Goal: Information Seeking & Learning: Compare options

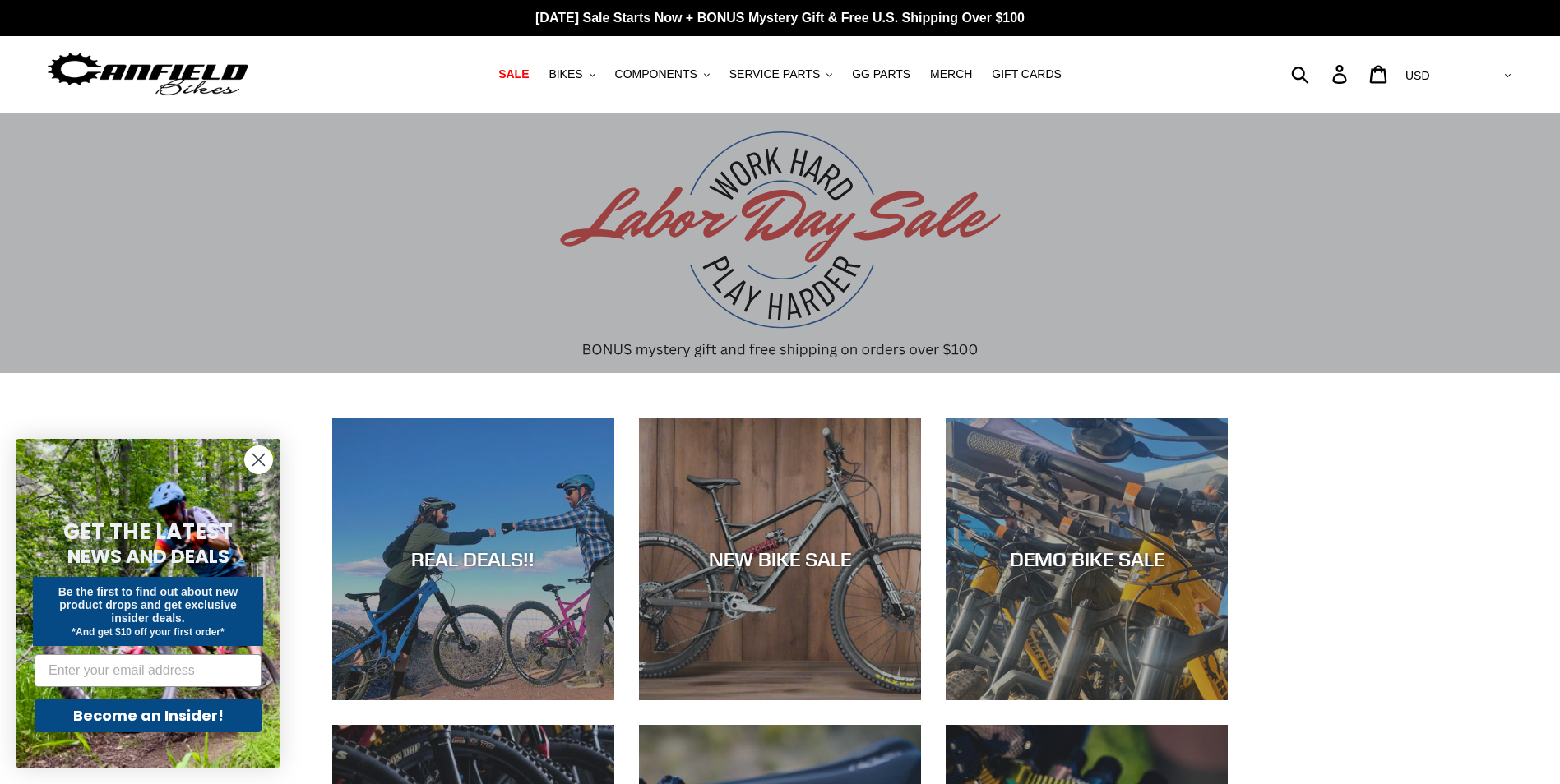
click at [527, 75] on span "SALE" at bounding box center [513, 75] width 30 height 14
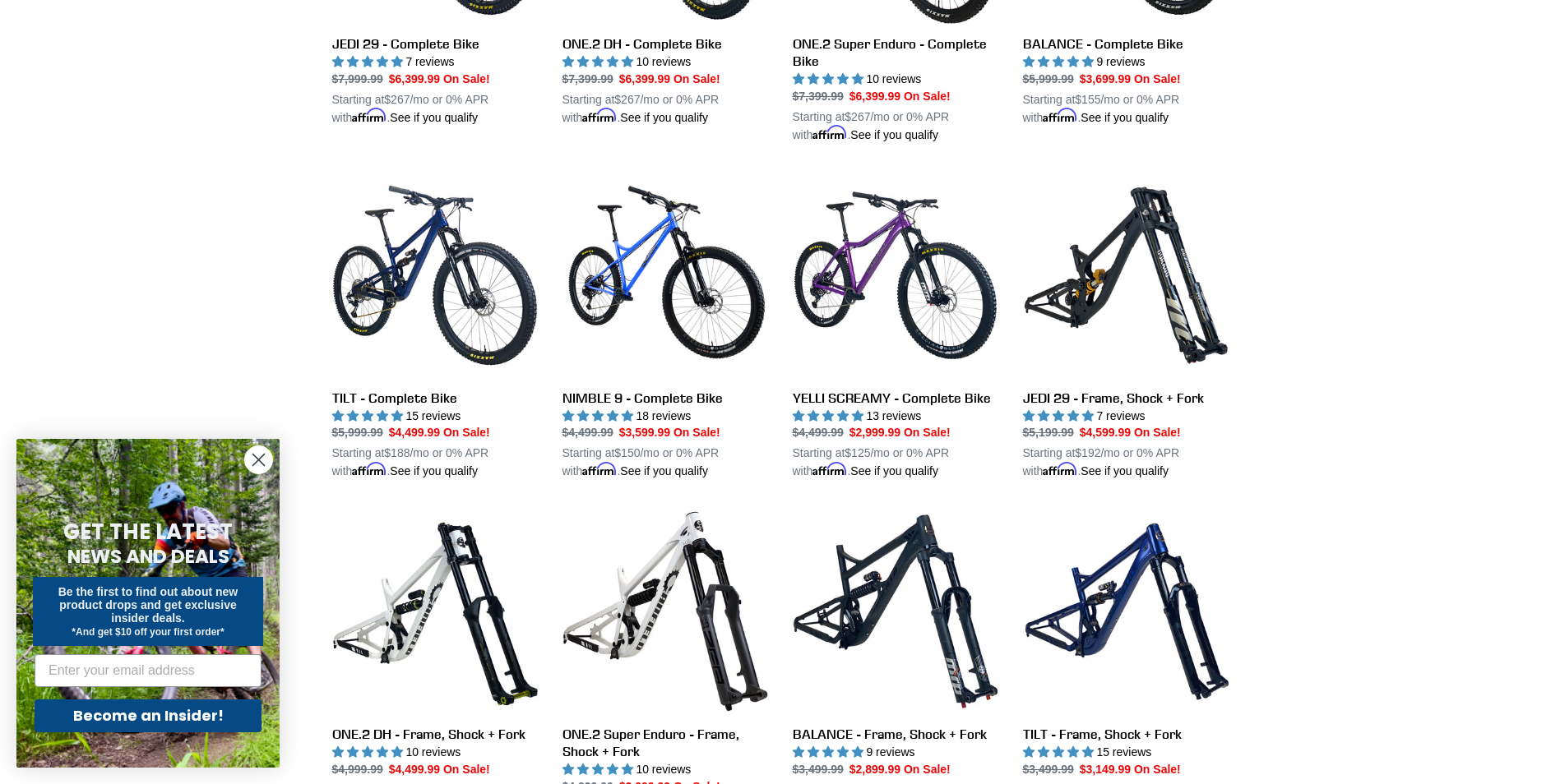
scroll to position [1397, 0]
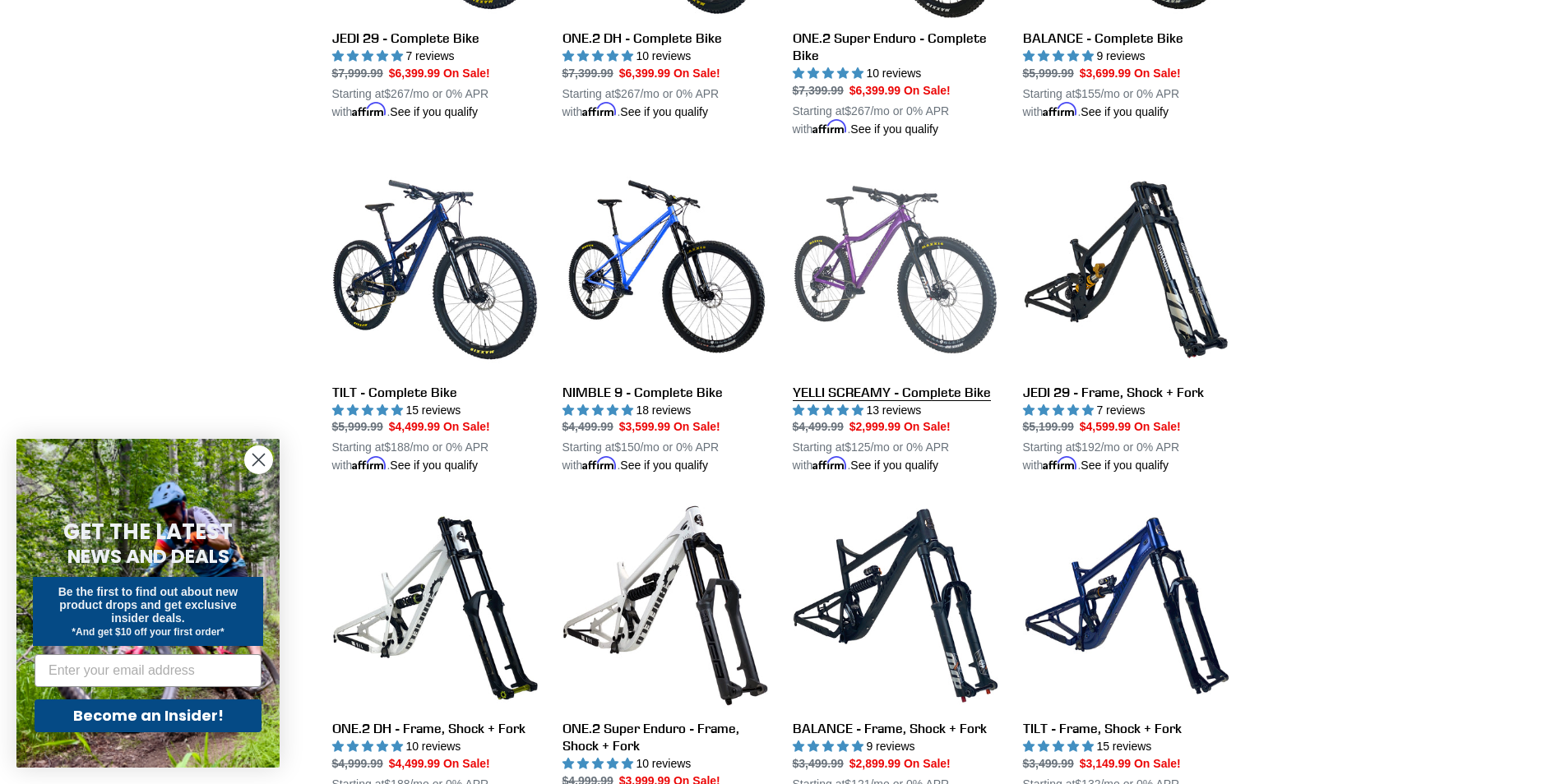
click at [858, 250] on link "YELLI SCREAMY - Complete Bike" at bounding box center [895, 320] width 206 height 308
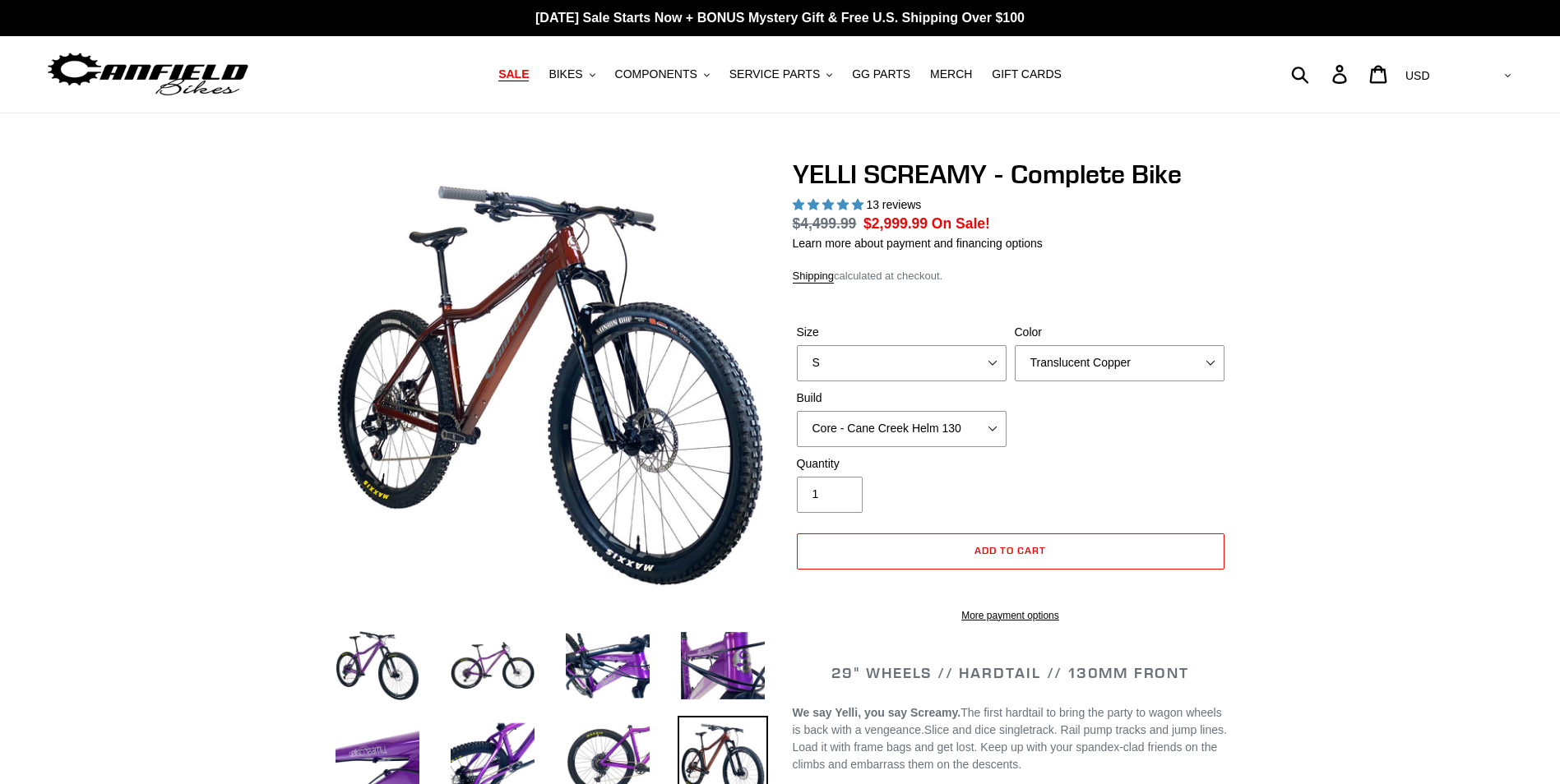
select select "highest-rating"
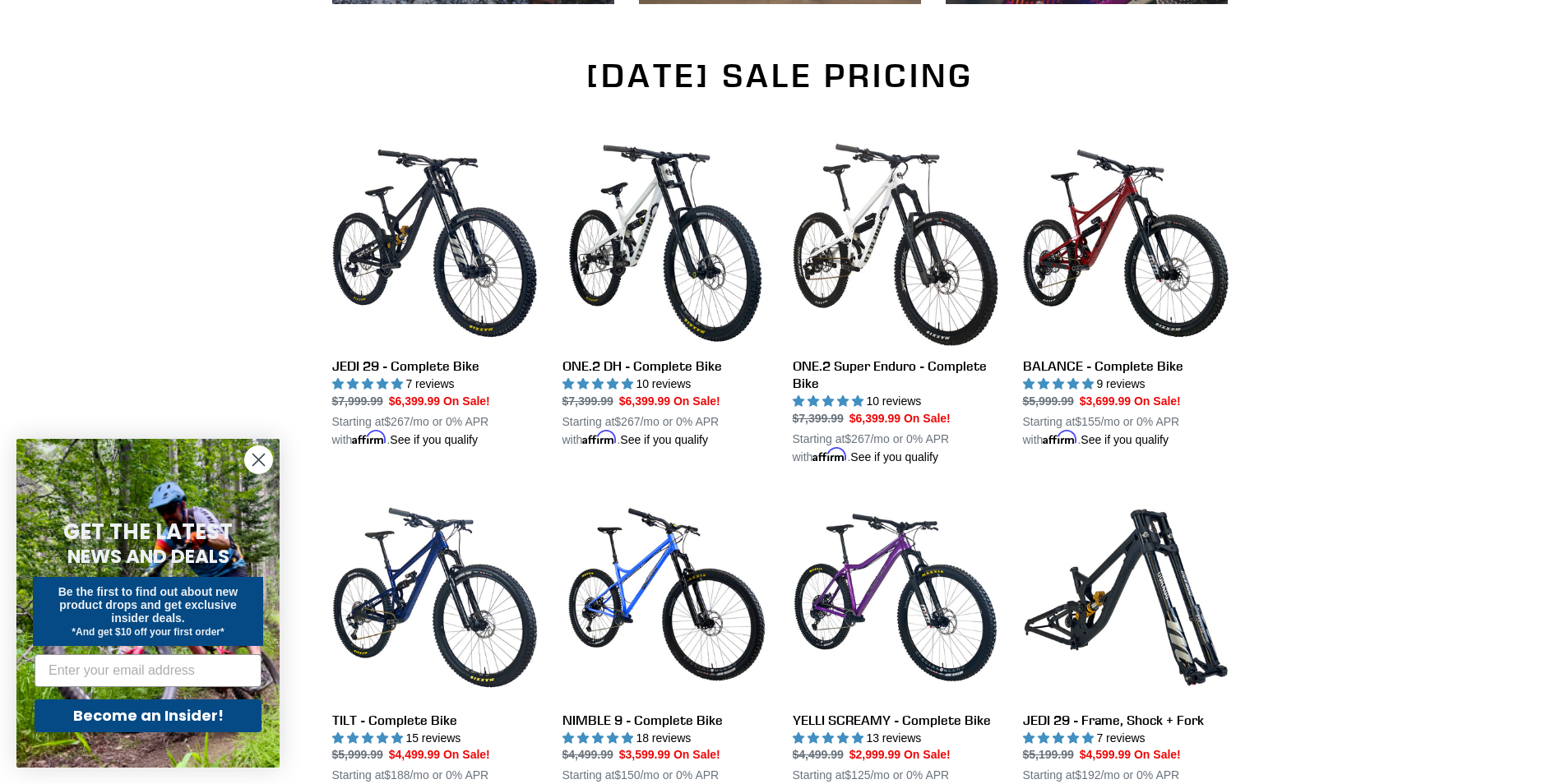
scroll to position [1068, 0]
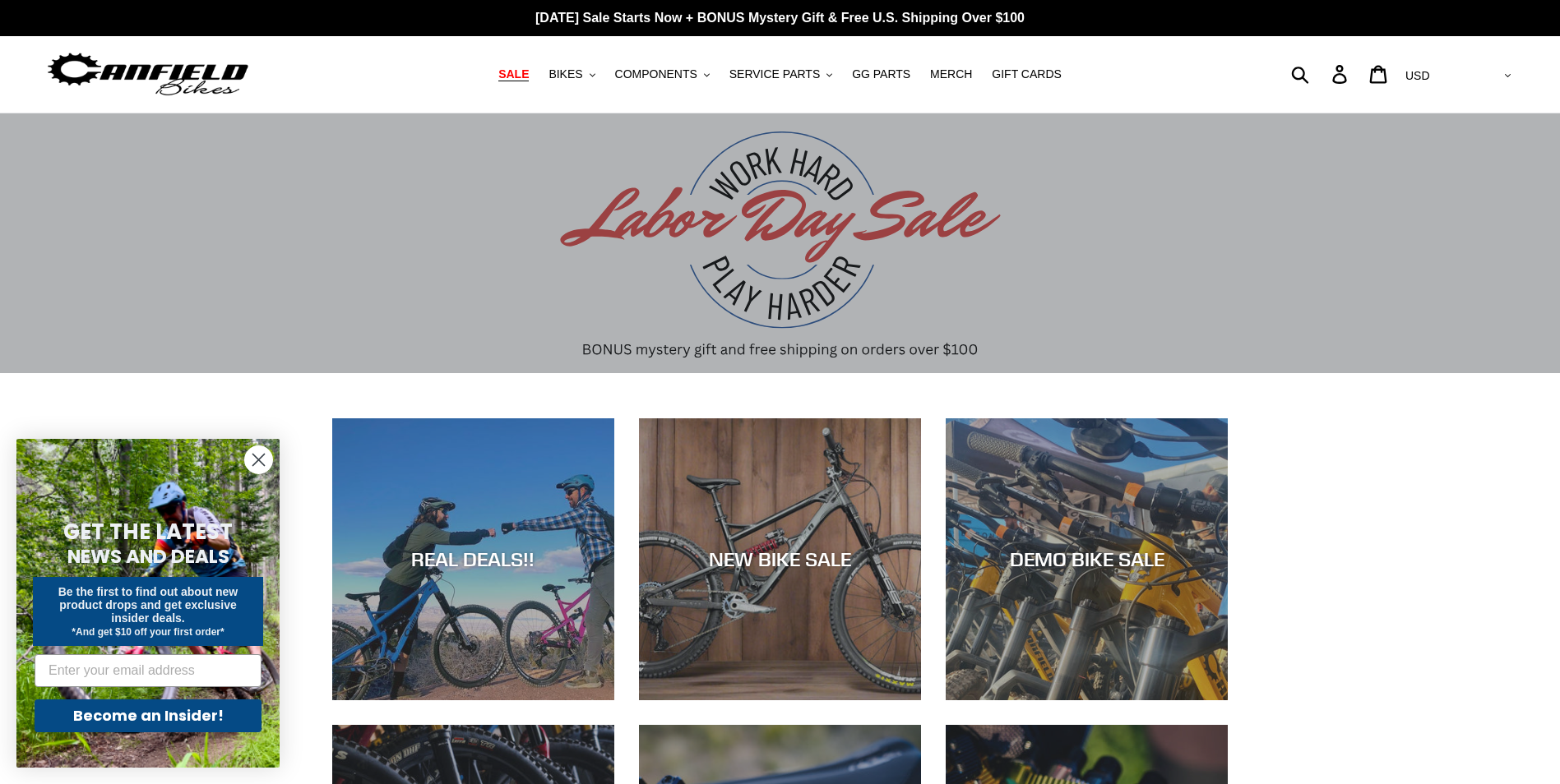
click at [529, 68] on span "SALE" at bounding box center [513, 75] width 30 height 14
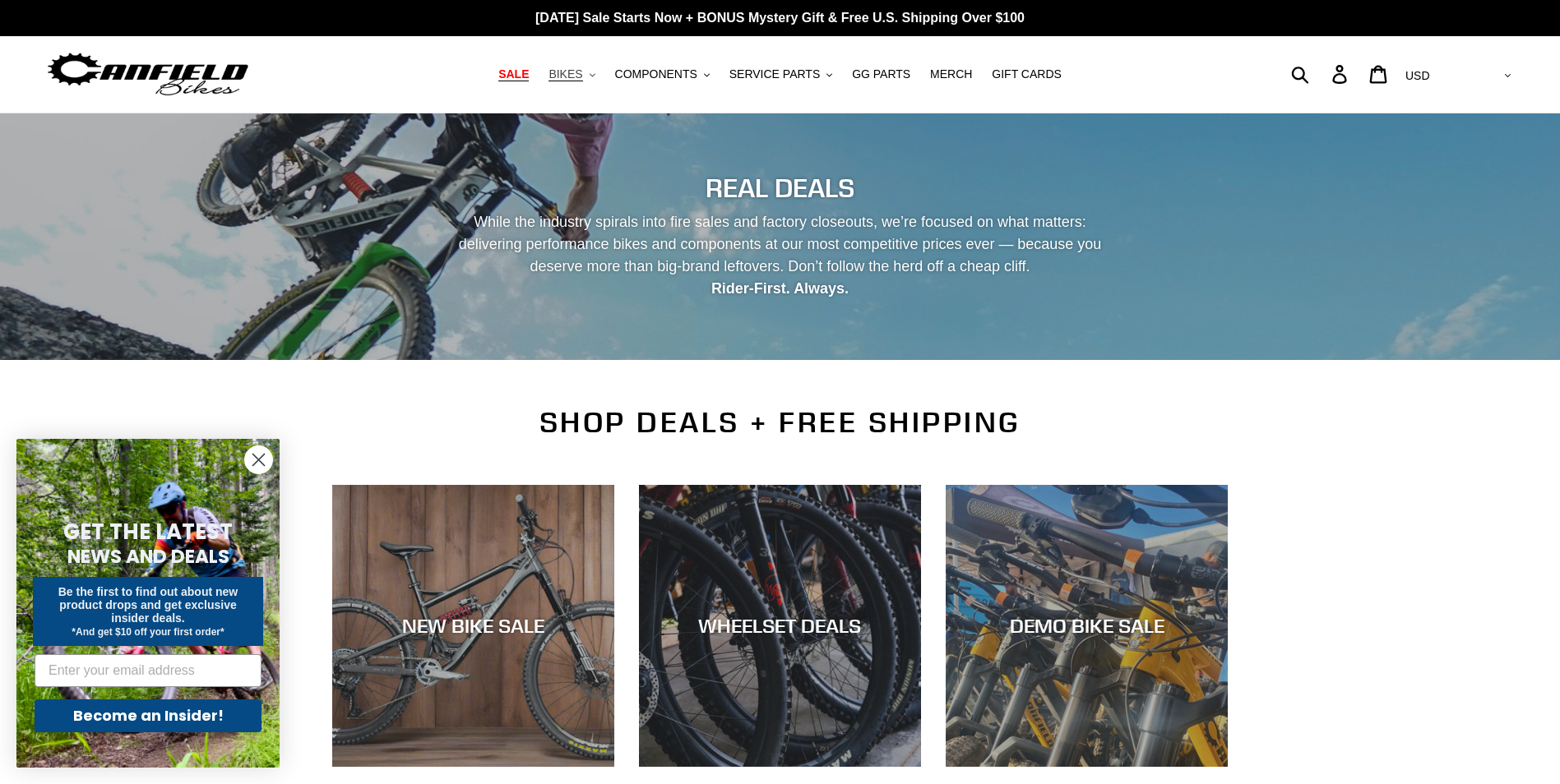
click at [582, 69] on span "BIKES" at bounding box center [565, 75] width 34 height 14
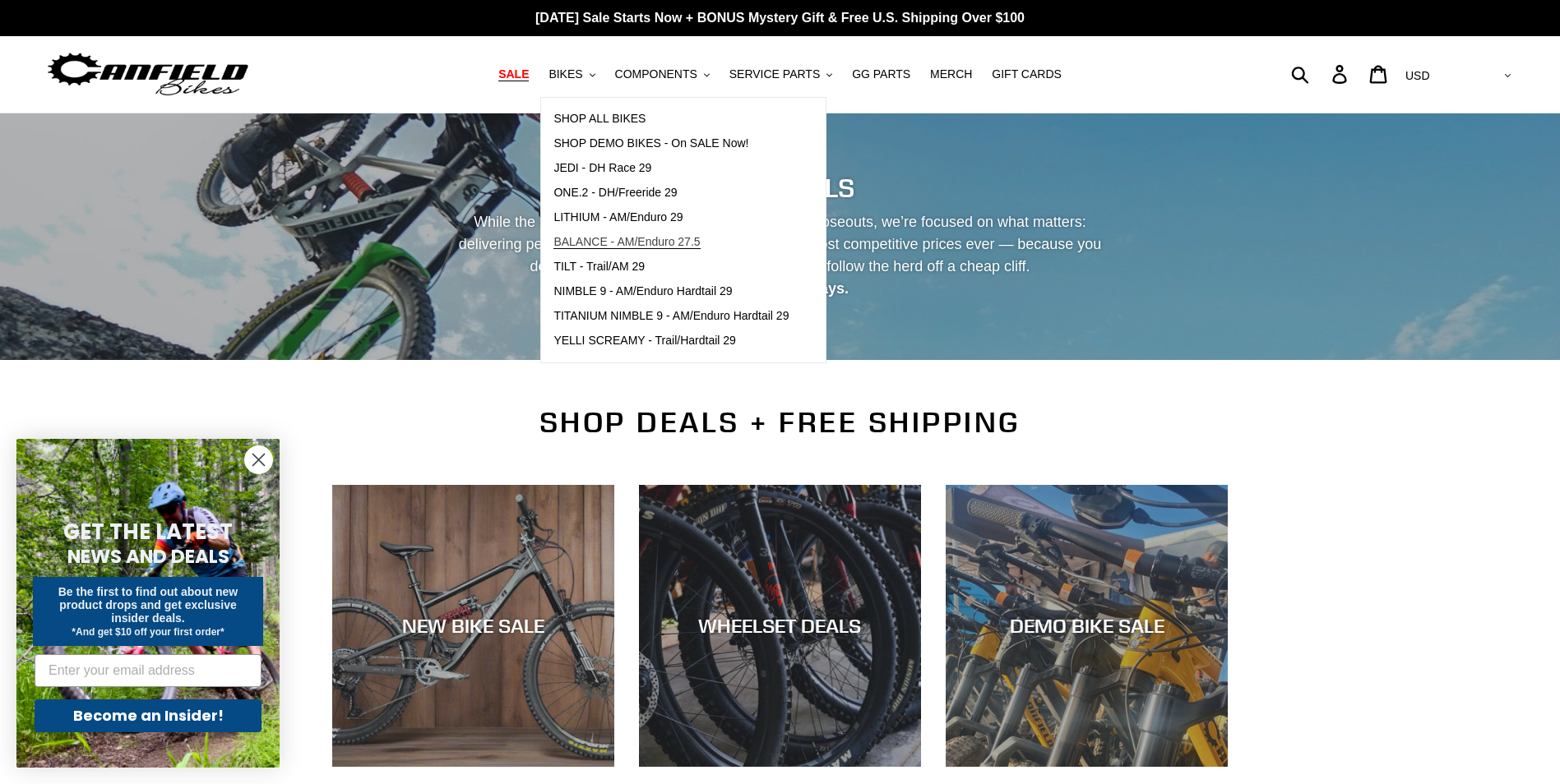
click at [645, 245] on span "BALANCE - AM/Enduro 27.5" at bounding box center [626, 242] width 147 height 14
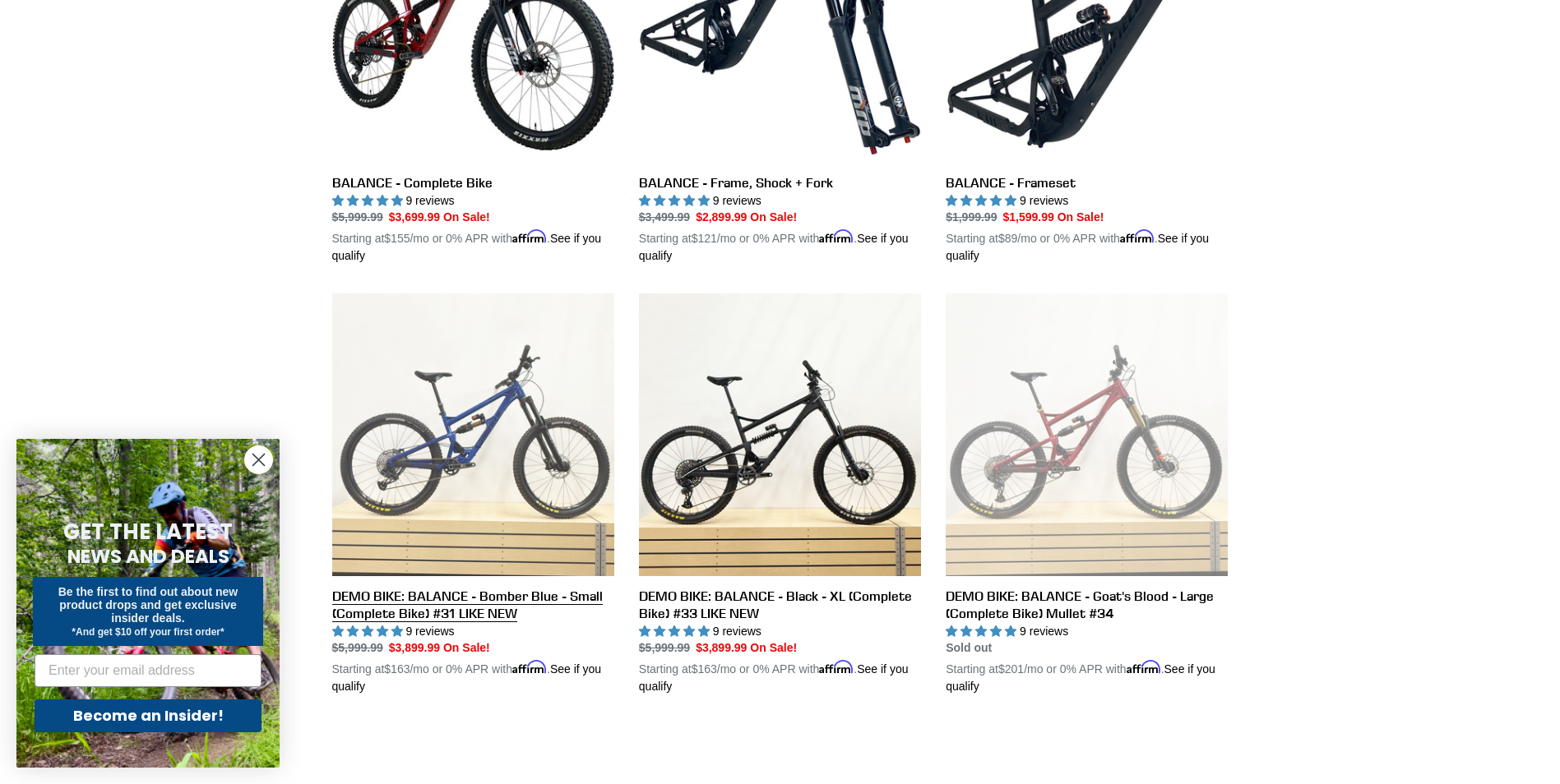
scroll to position [657, 0]
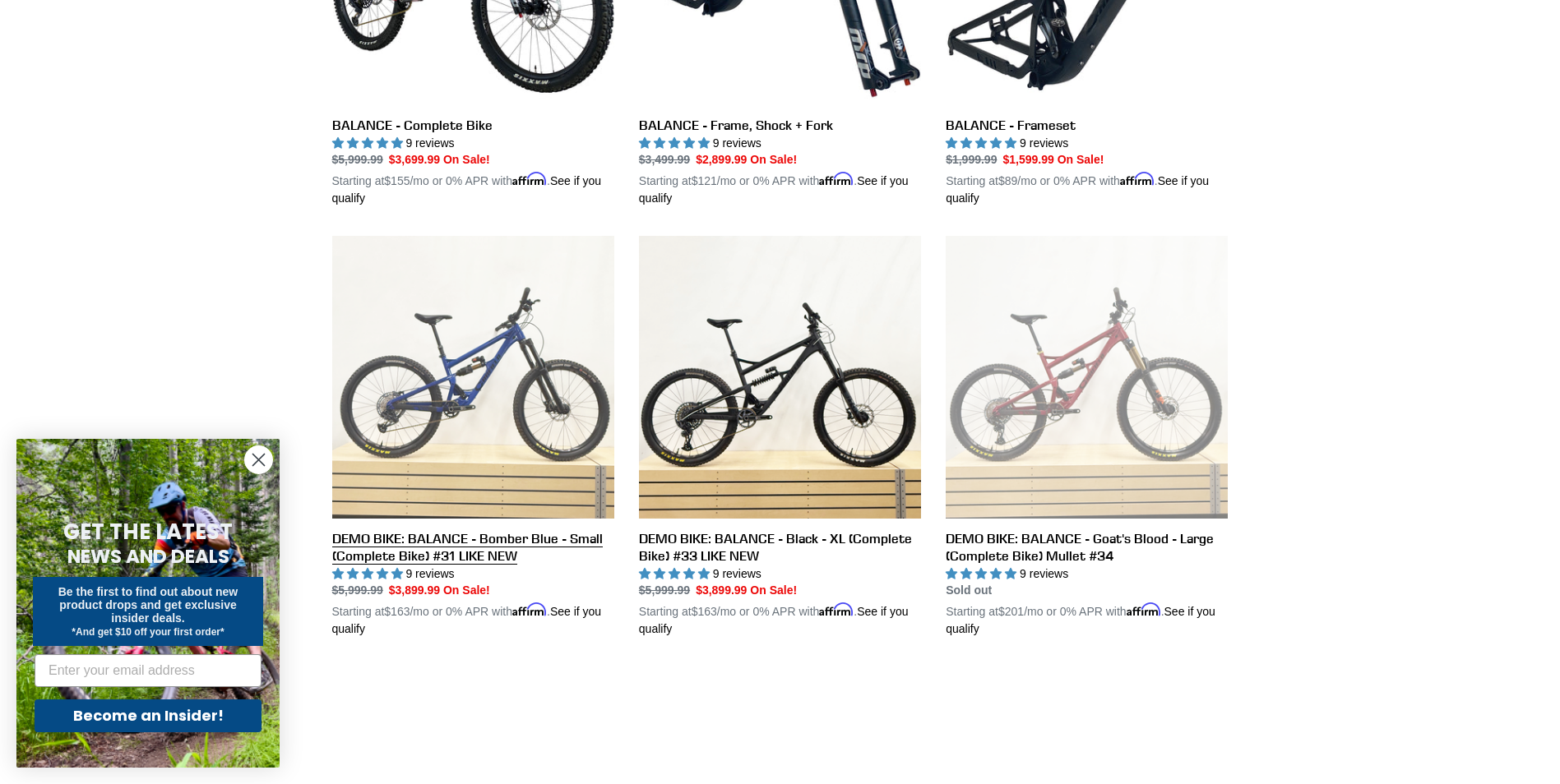
click at [438, 535] on link "DEMO BIKE: BALANCE - Bomber Blue - Small (Complete Bike) #31 LIKE NEW" at bounding box center [473, 437] width 282 height 402
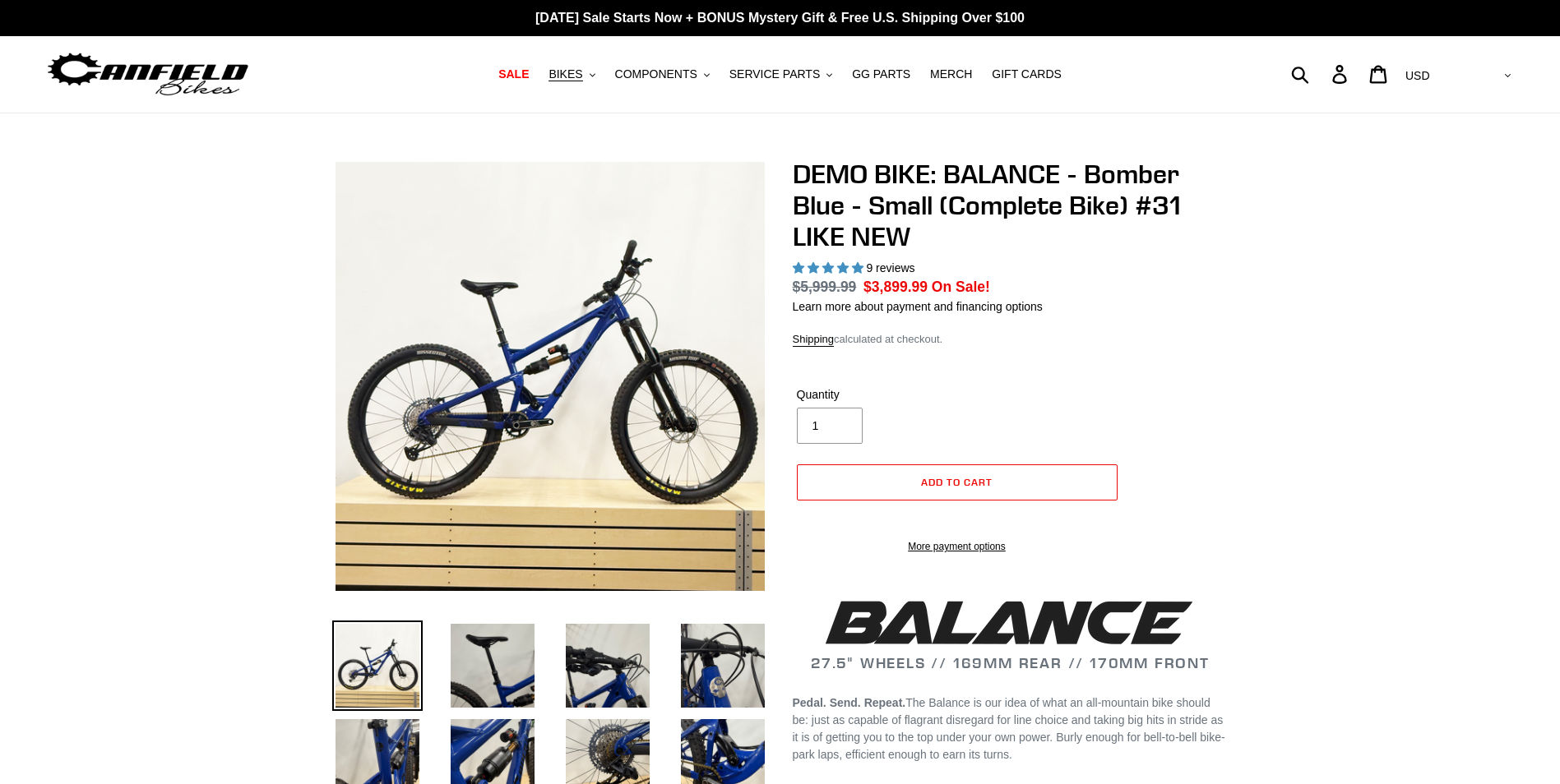
select select "highest-rating"
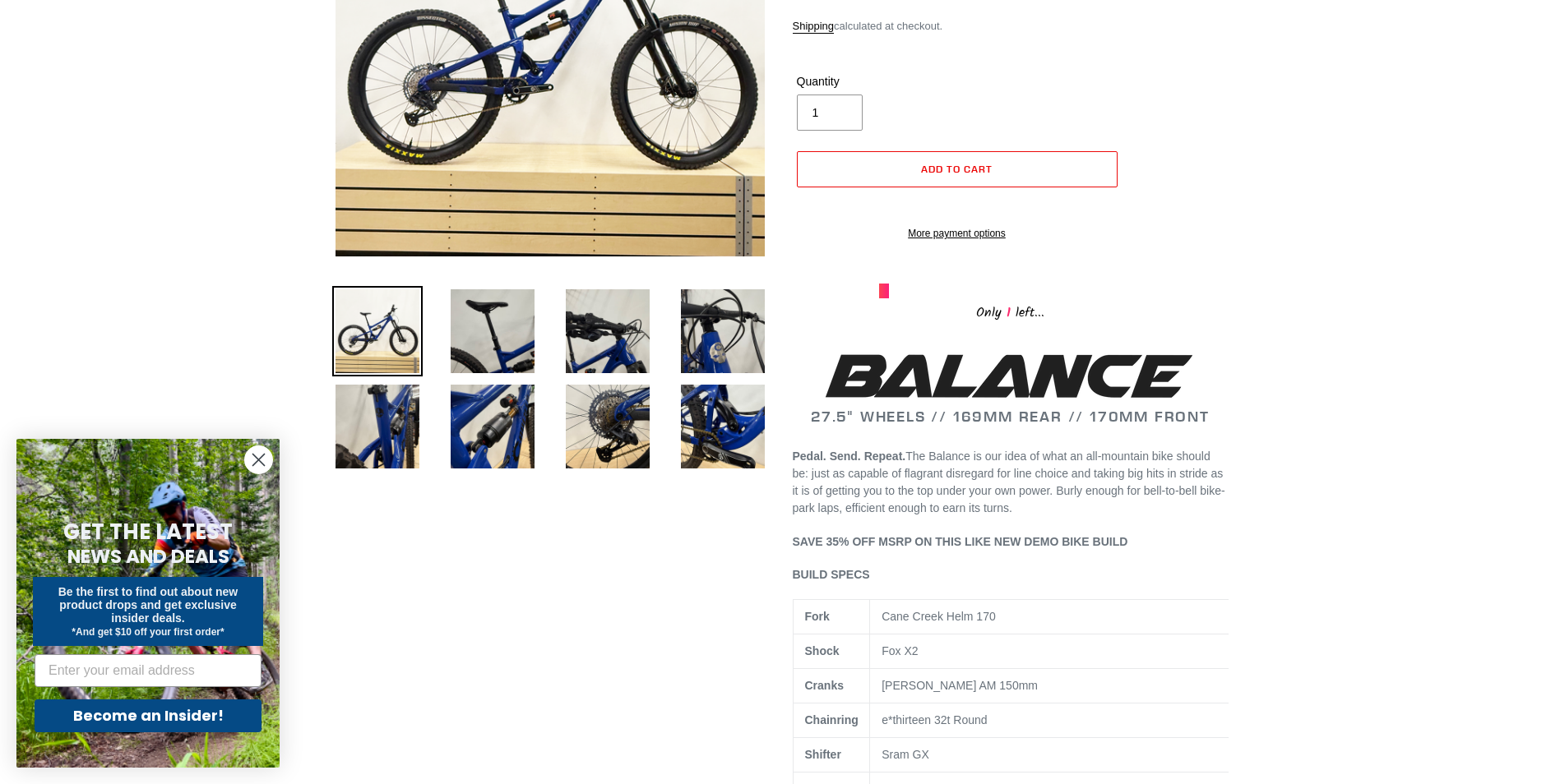
scroll to position [82, 0]
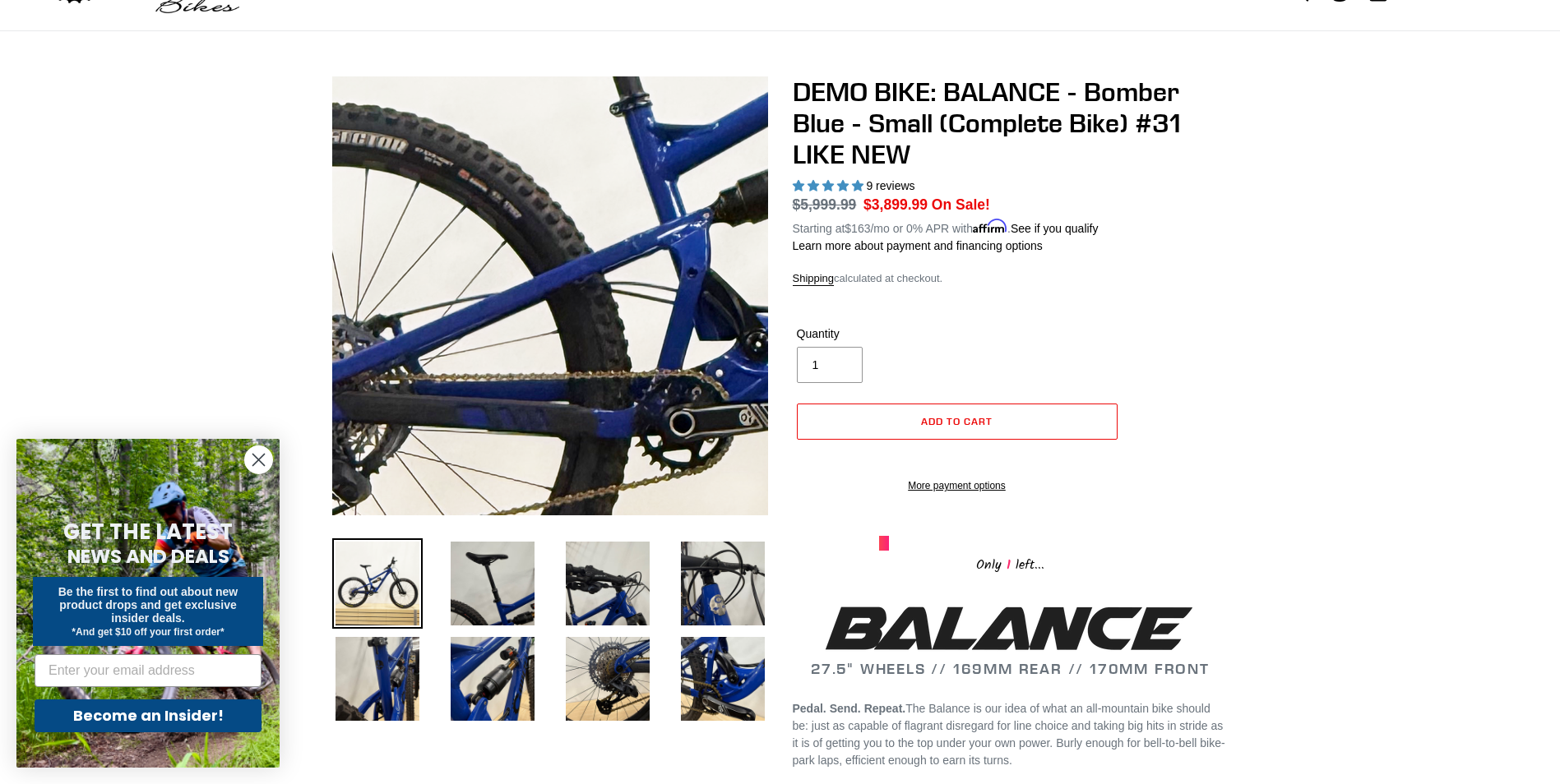
click at [457, 318] on img at bounding box center [815, 232] width 1684 height 1683
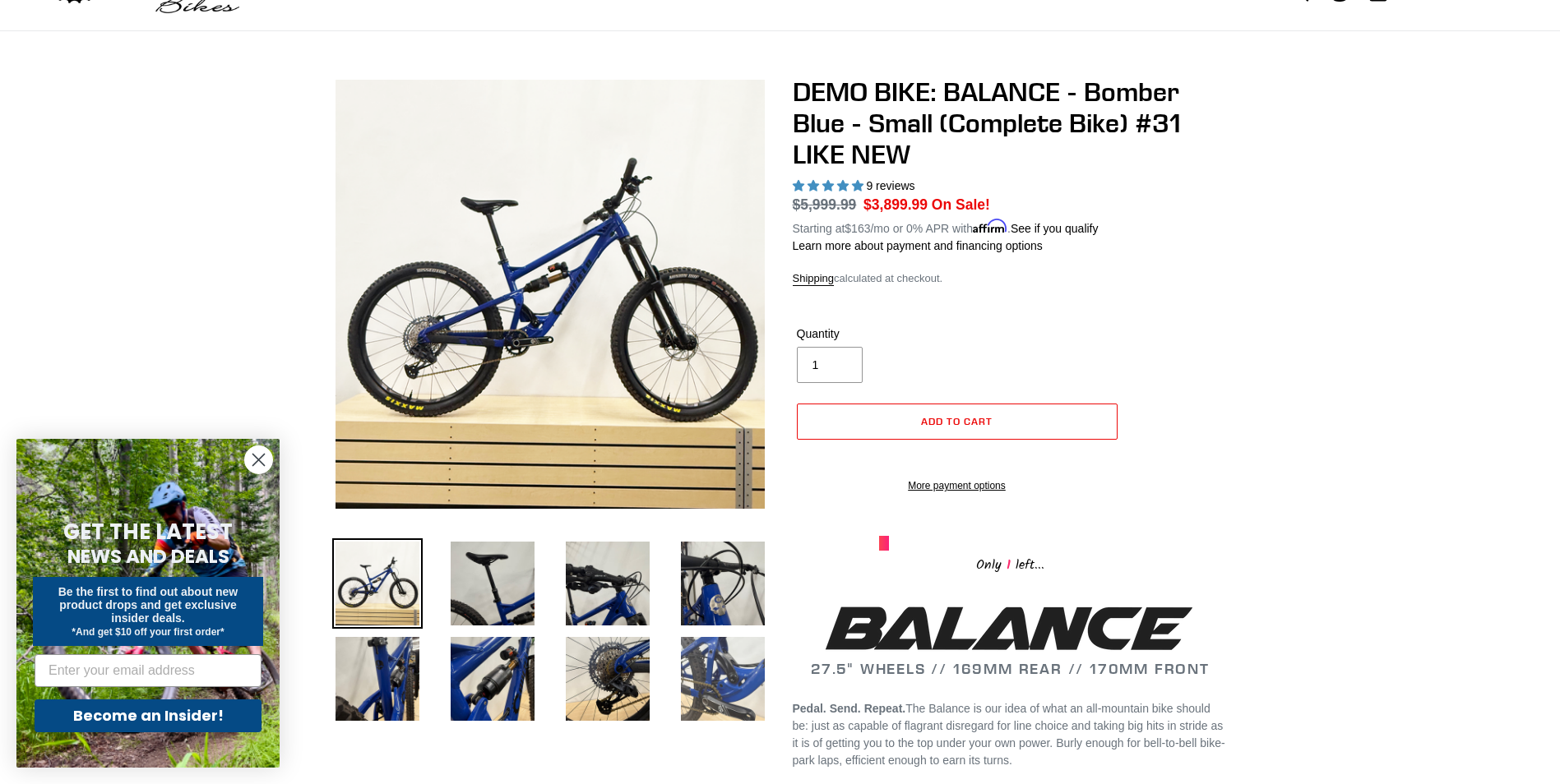
click at [724, 676] on img at bounding box center [723, 679] width 90 height 90
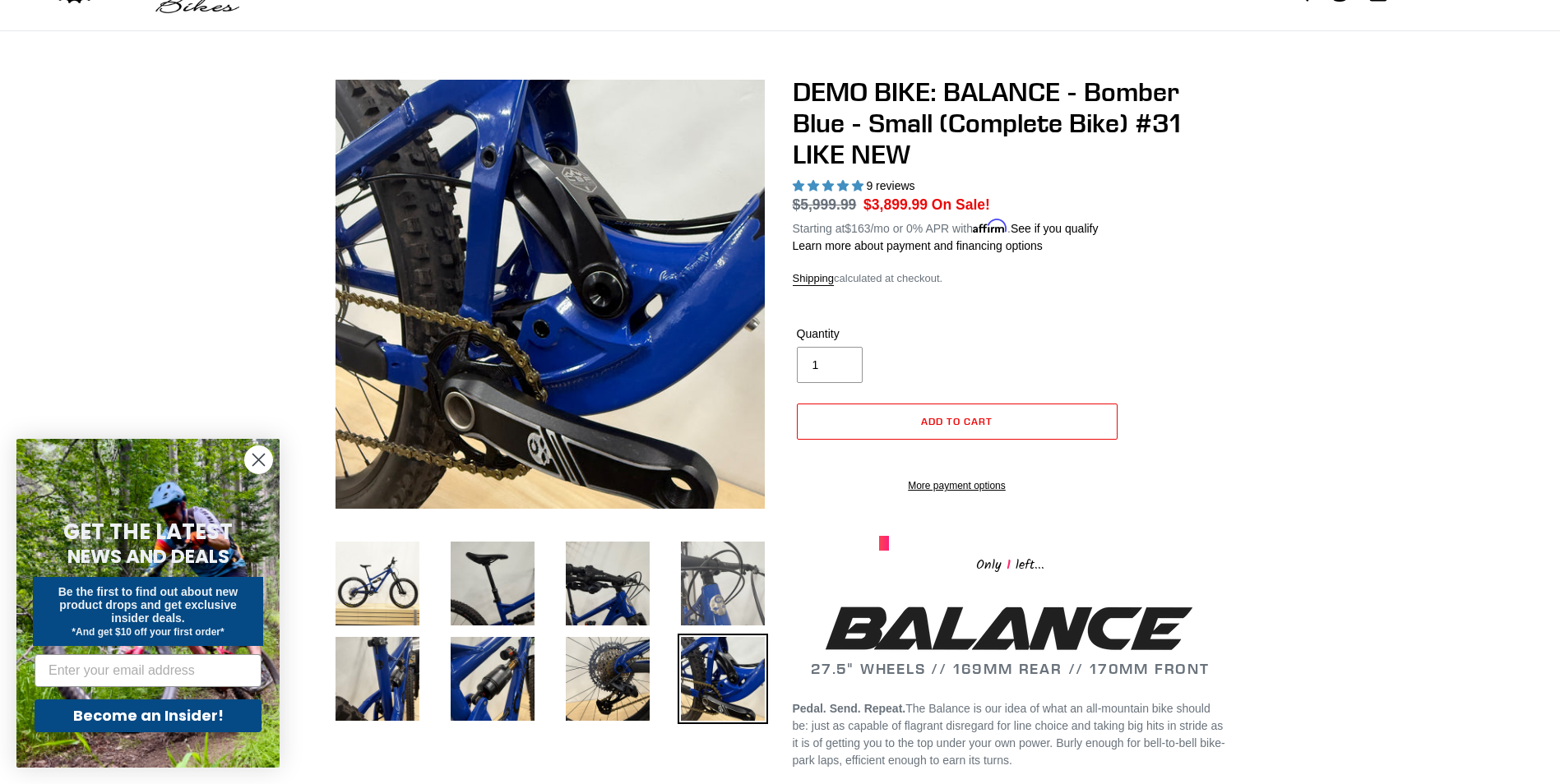
click at [722, 594] on img at bounding box center [723, 584] width 90 height 90
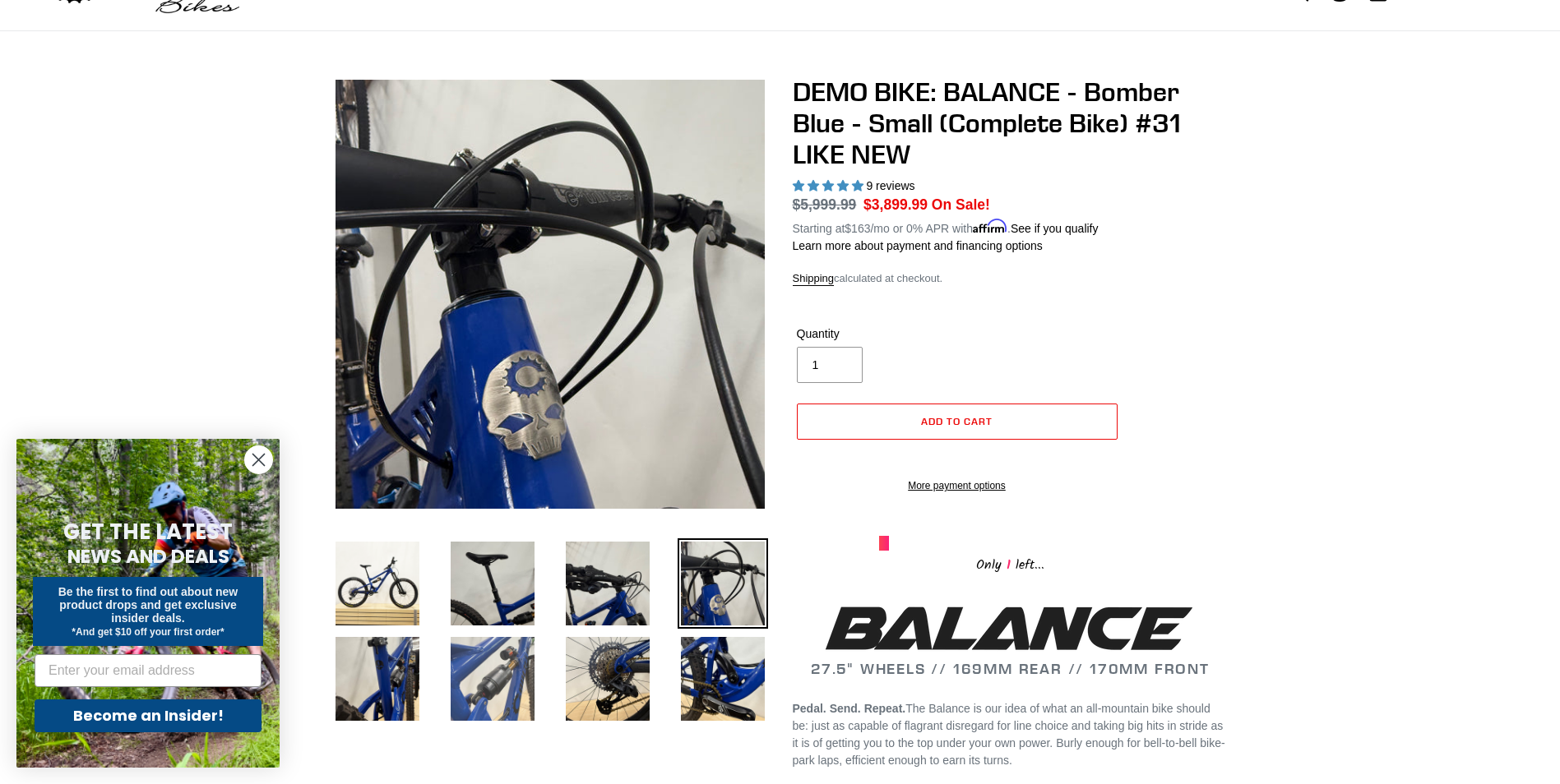
click at [466, 696] on img at bounding box center [493, 679] width 90 height 90
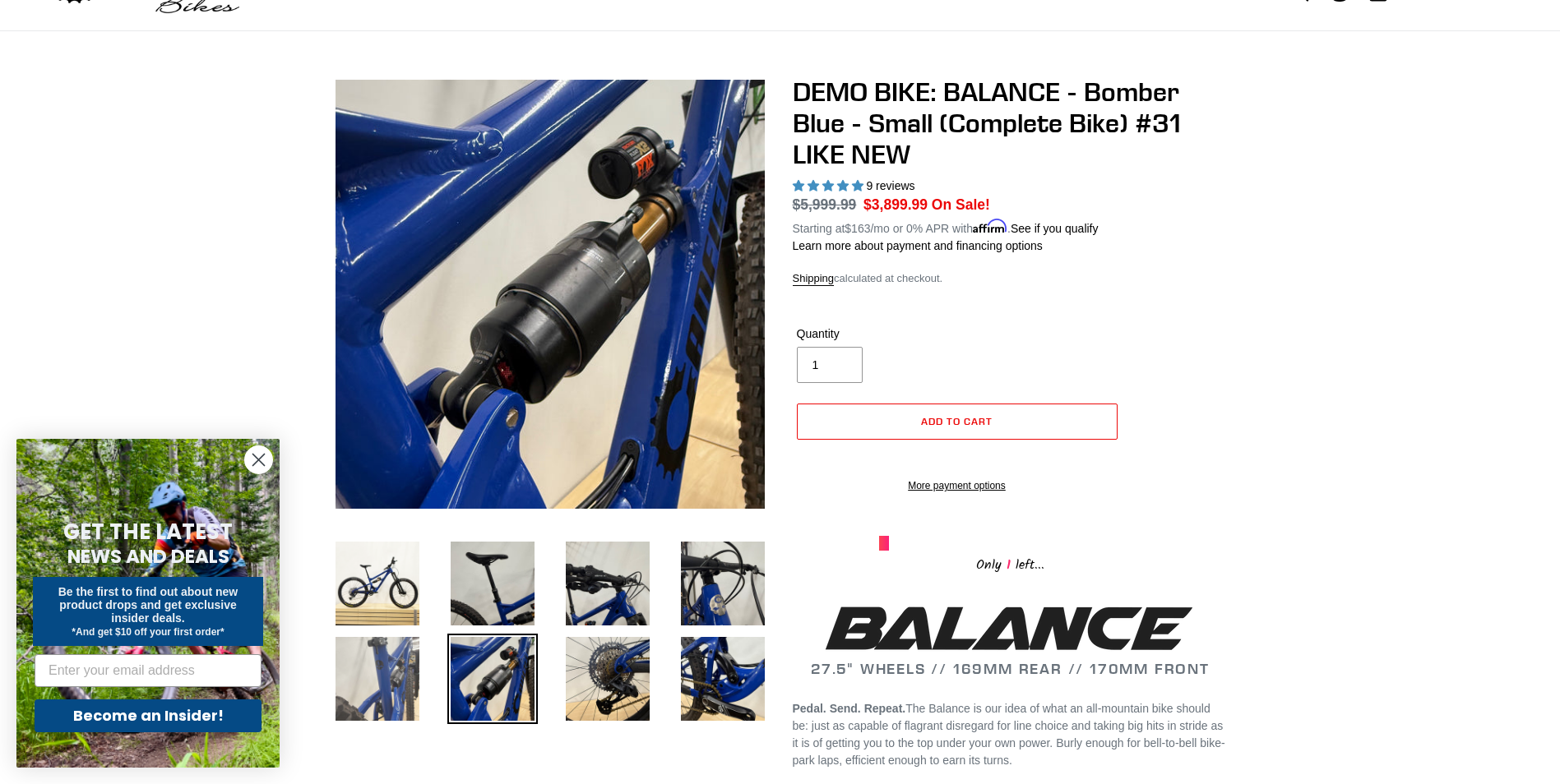
click at [376, 663] on img at bounding box center [377, 679] width 90 height 90
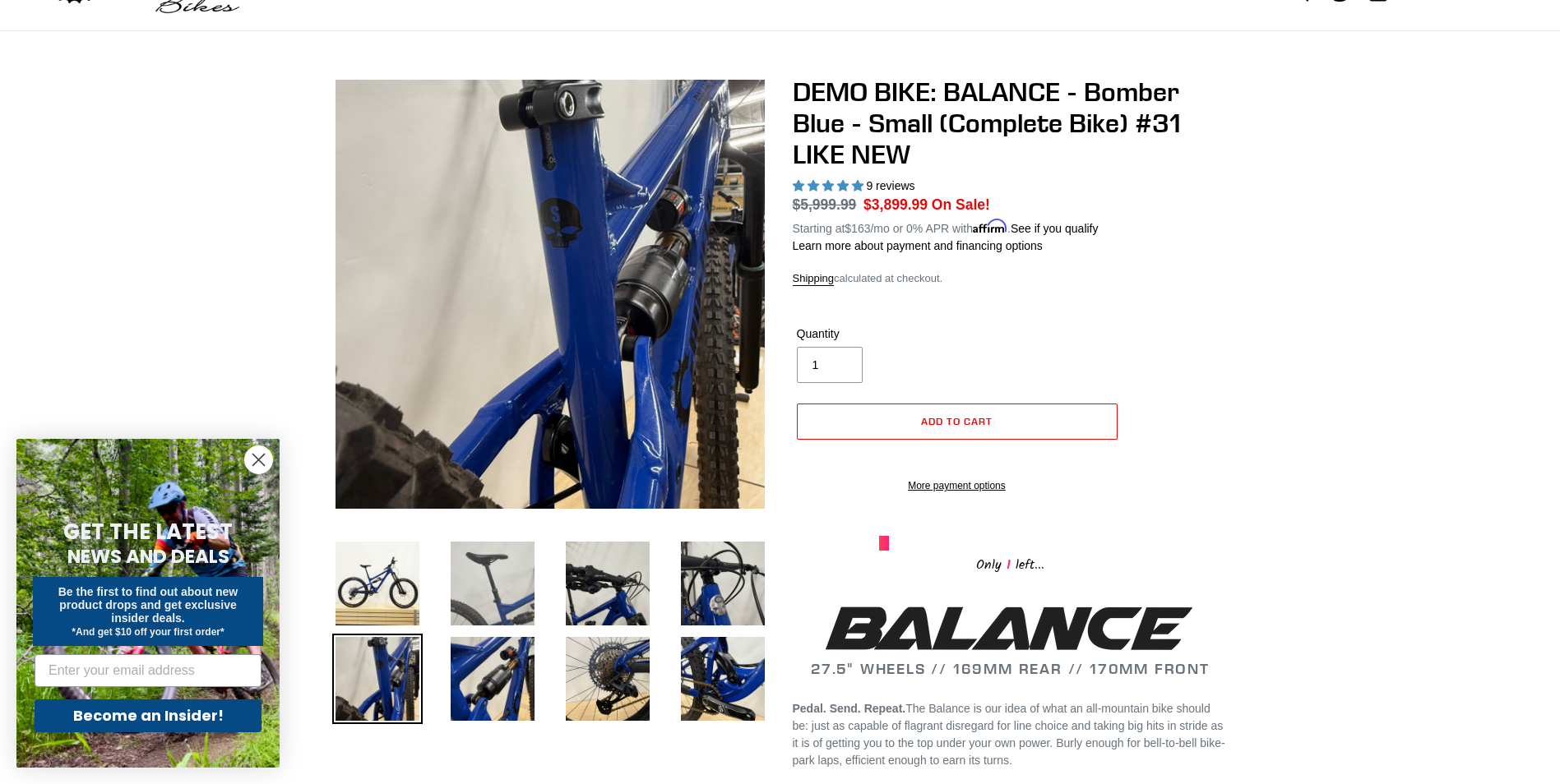
click at [505, 586] on img at bounding box center [493, 584] width 90 height 90
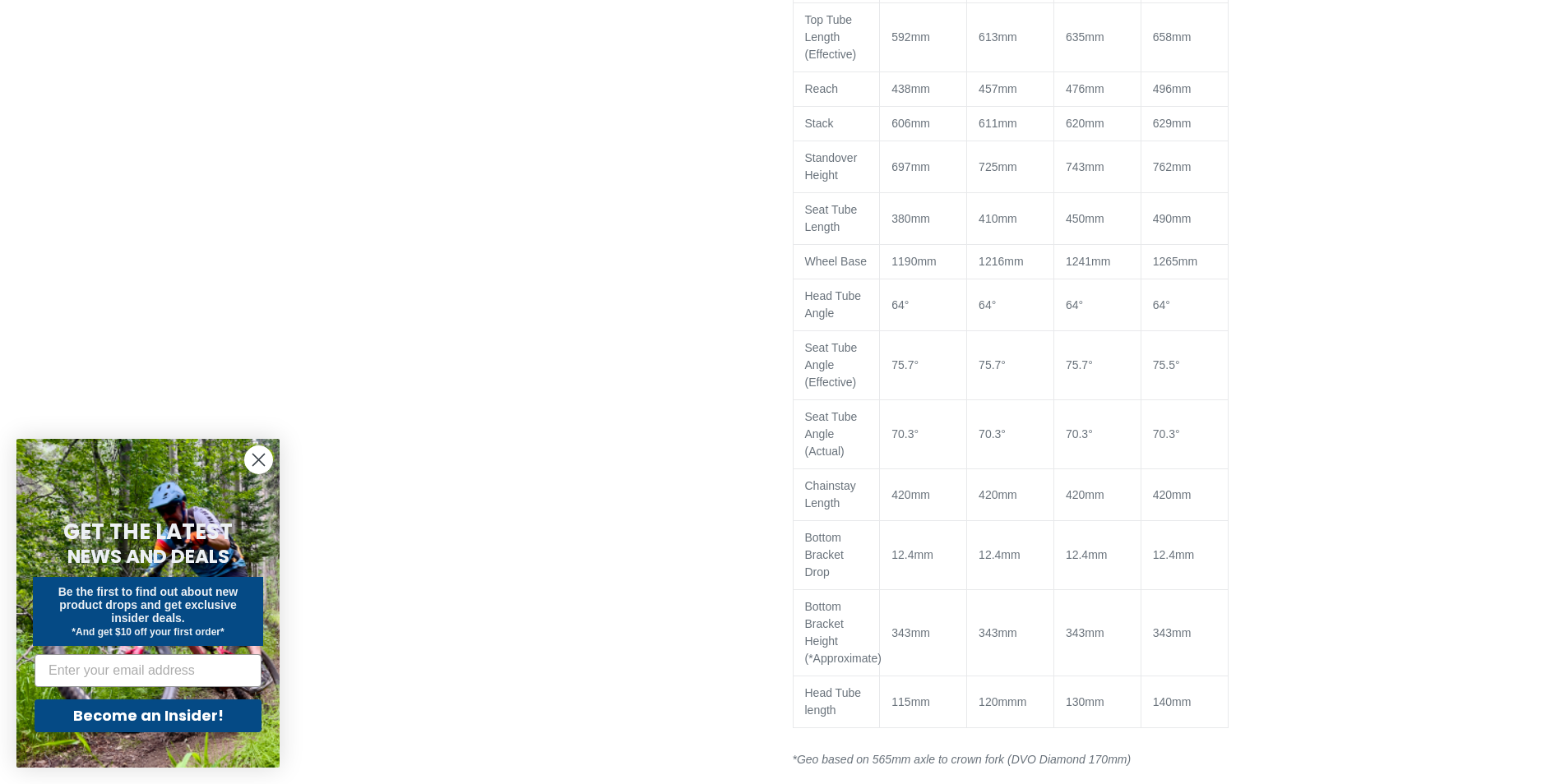
scroll to position [2219, 0]
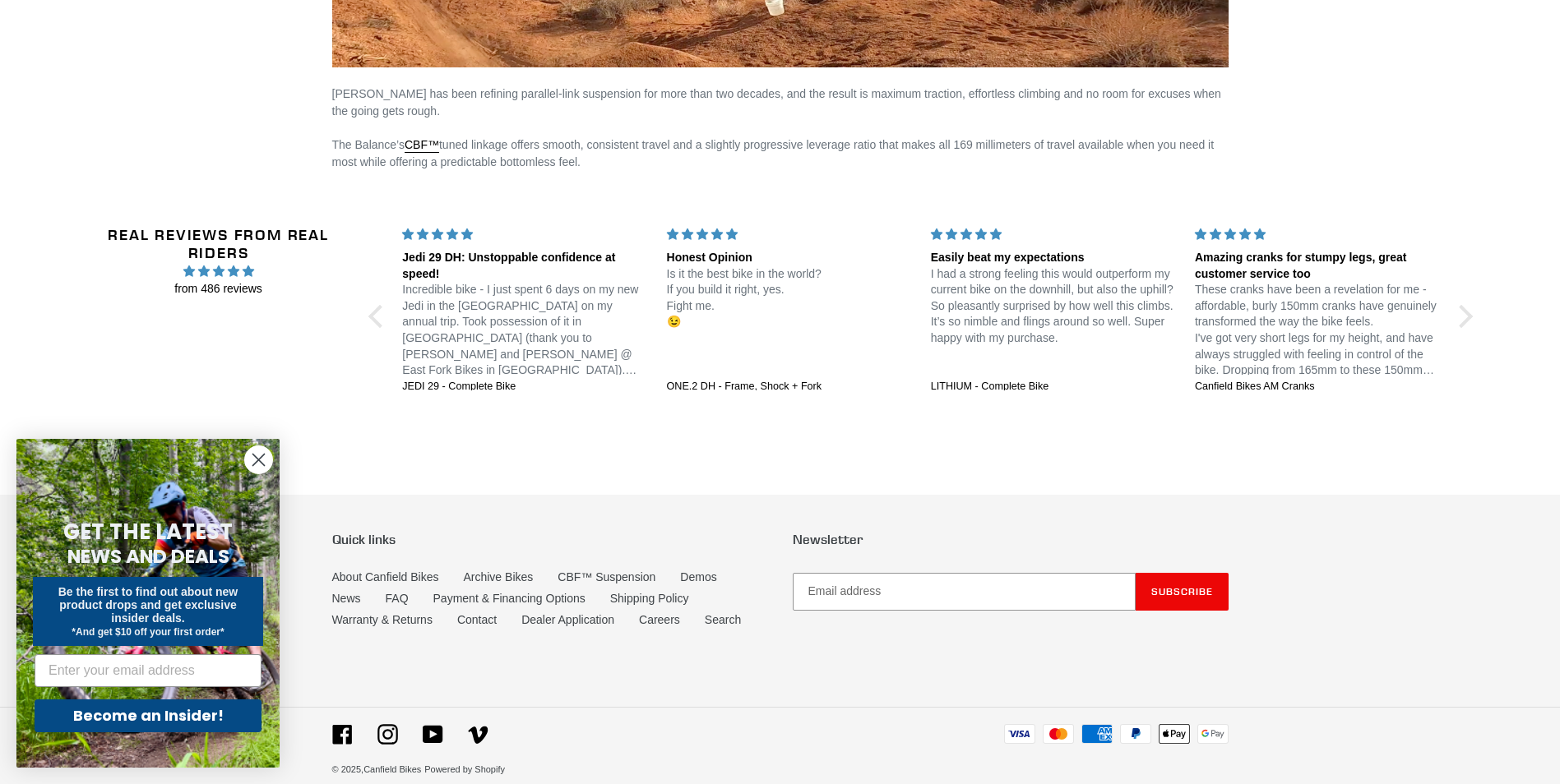
scroll to position [2763, 0]
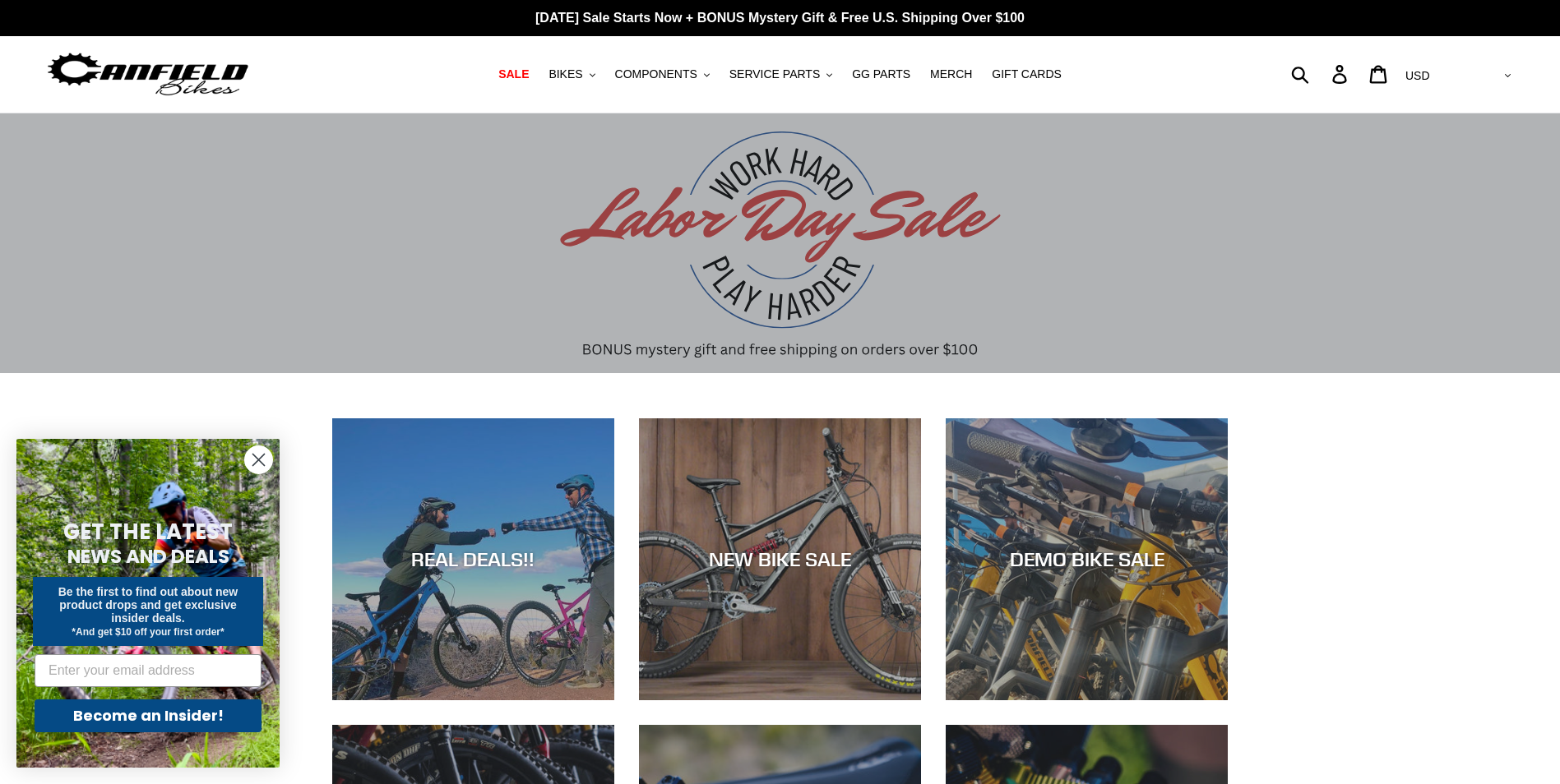
click at [1363, 72] on div "Submit Search Log in Cart 0 items Currency AED AFN ALL AMD ANG AUD AWG AZN BAM …" at bounding box center [1331, 74] width 368 height 36
click at [1321, 71] on form "Submit" at bounding box center [1234, 74] width 174 height 36
type input "frame"
click at [1281, 56] on button "Submit" at bounding box center [1301, 74] width 40 height 36
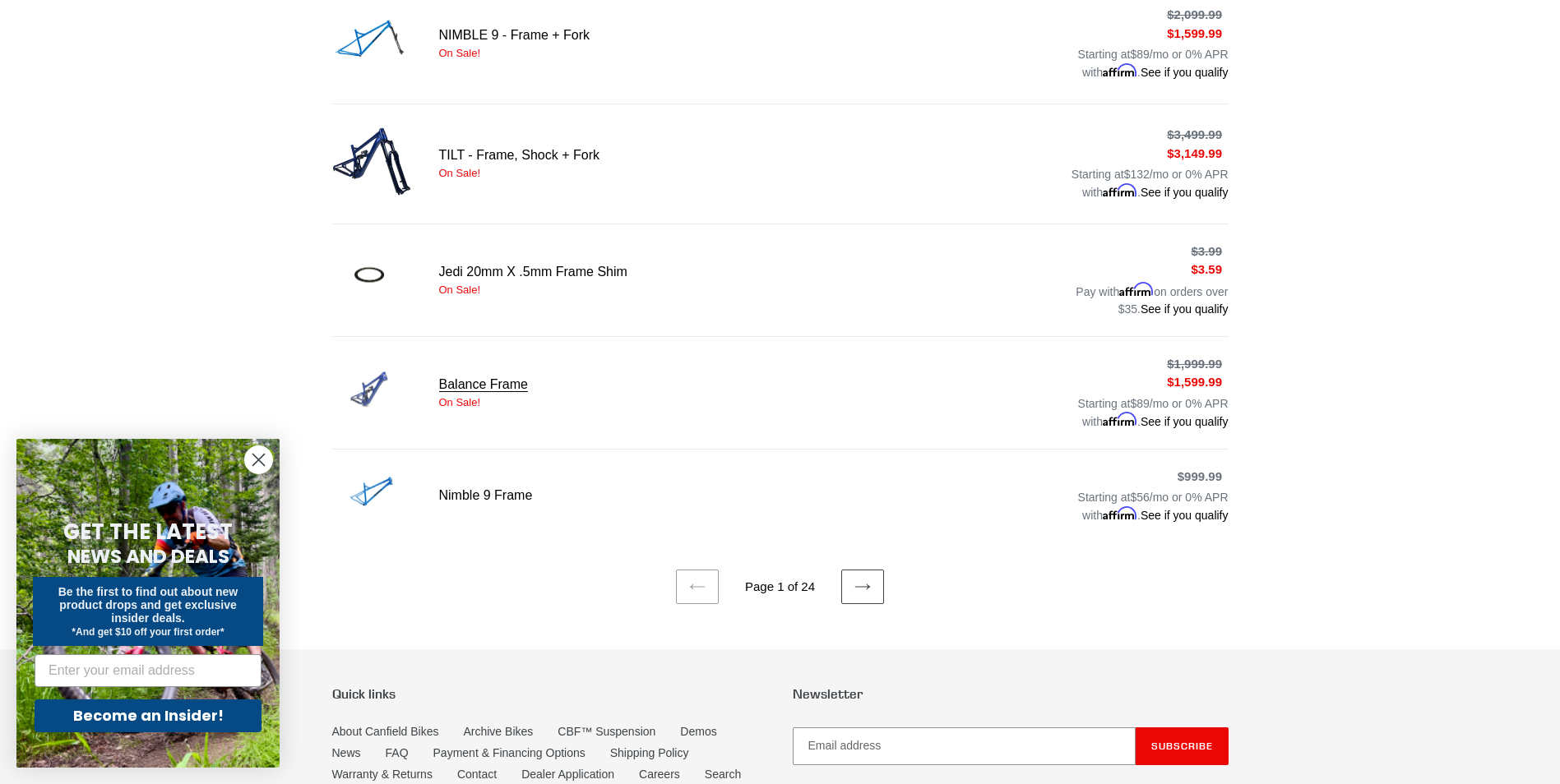
scroll to position [986, 0]
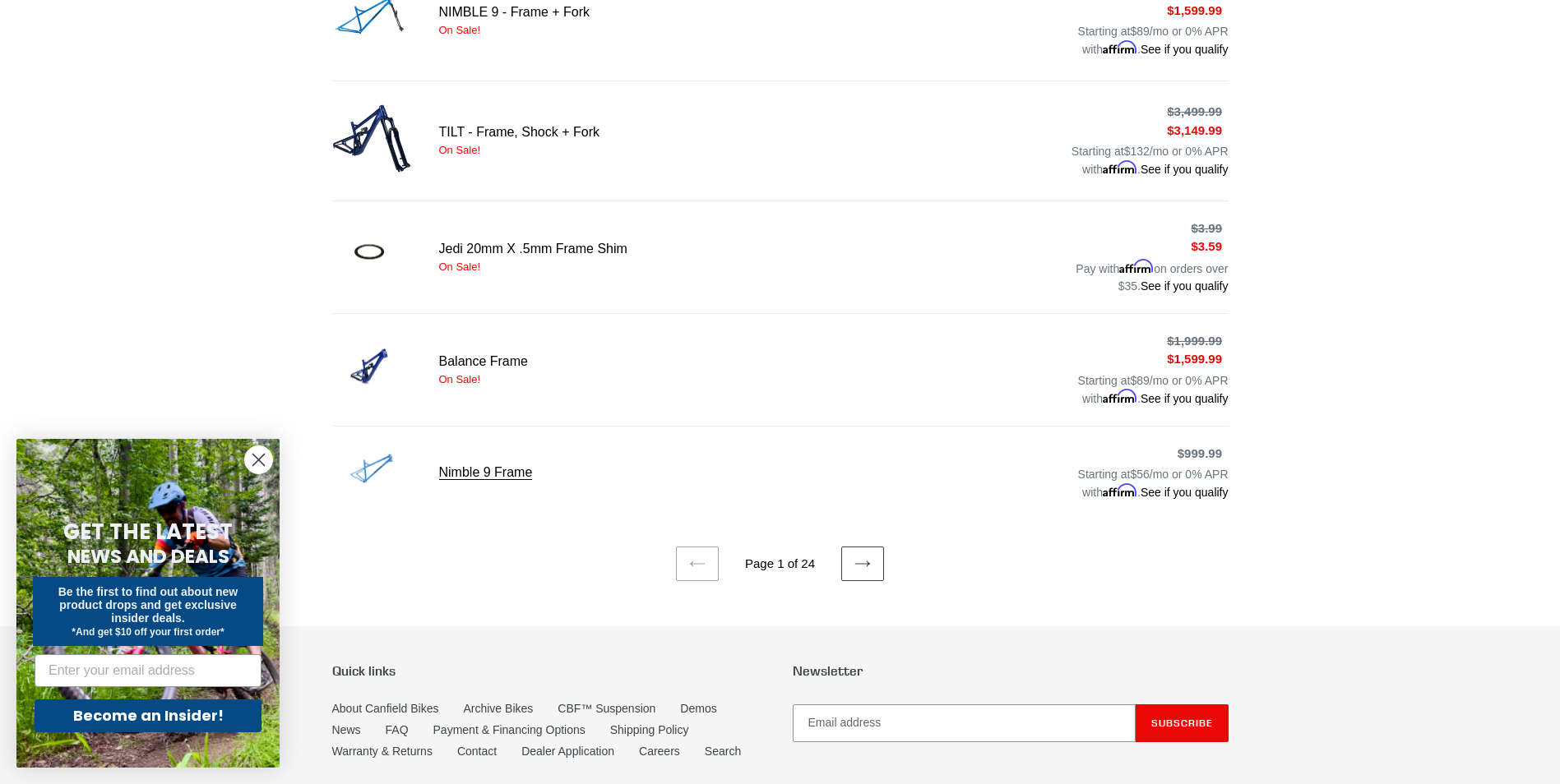
click at [480, 464] on link "Nimble 9 Frame" at bounding box center [780, 474] width 896 height 57
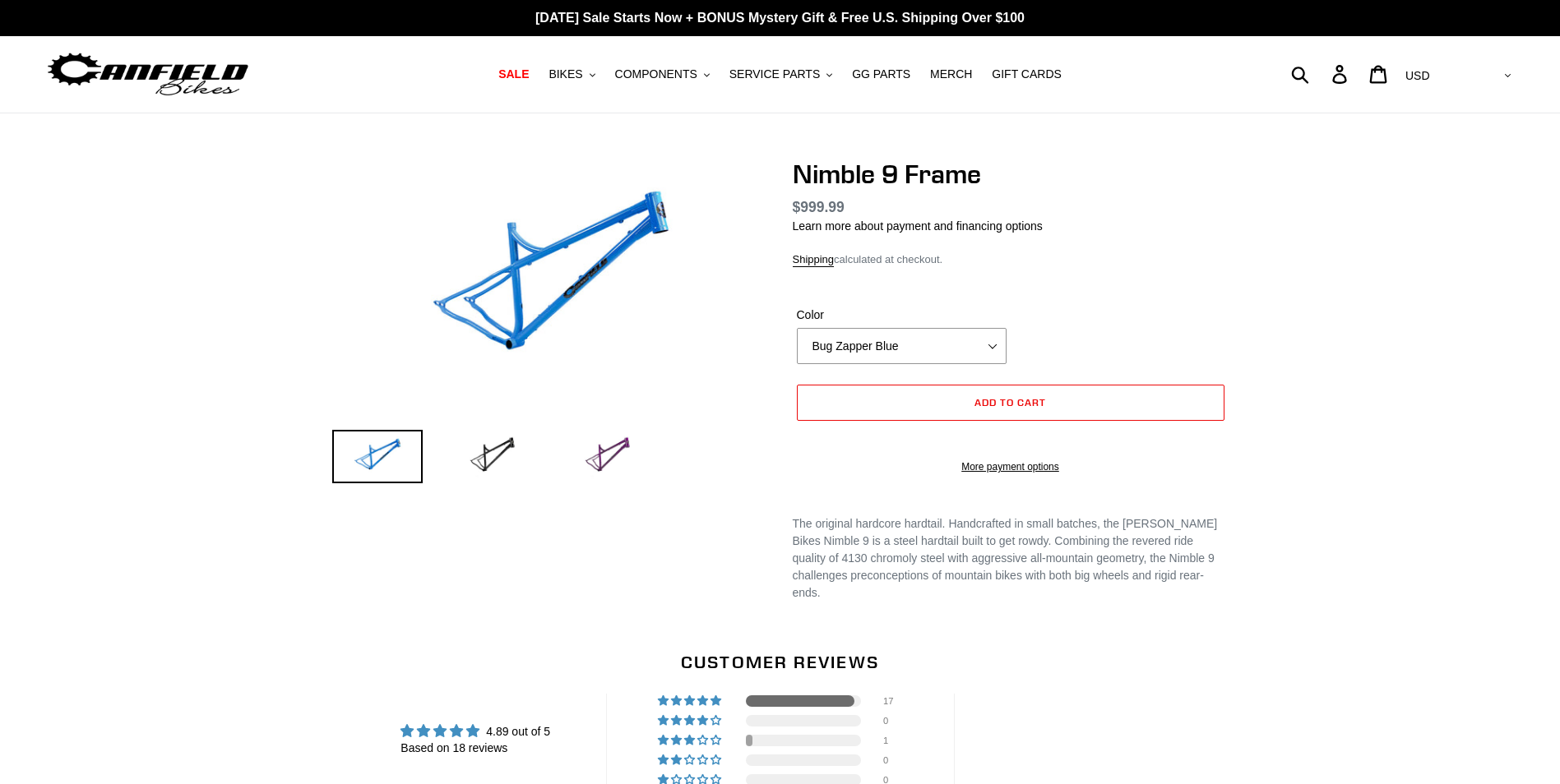
select select "highest-rating"
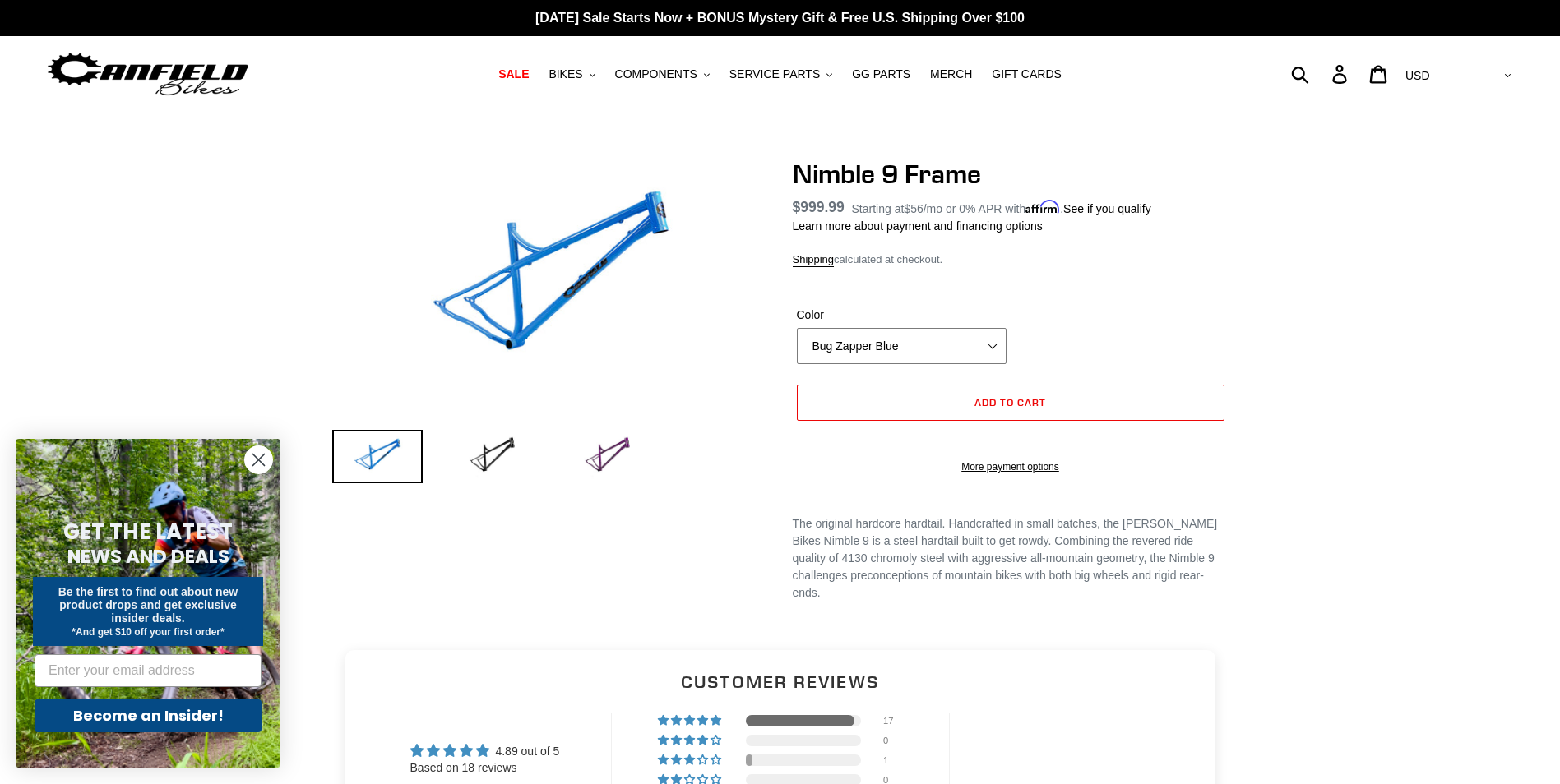
click at [996, 347] on select "Bug Zapper Blue Purple Haze Galaxy Black" at bounding box center [902, 346] width 210 height 36
click at [1314, 312] on div "Nimble 9 Frame Regular price $999.99 Sale price /" at bounding box center [780, 395] width 1560 height 473
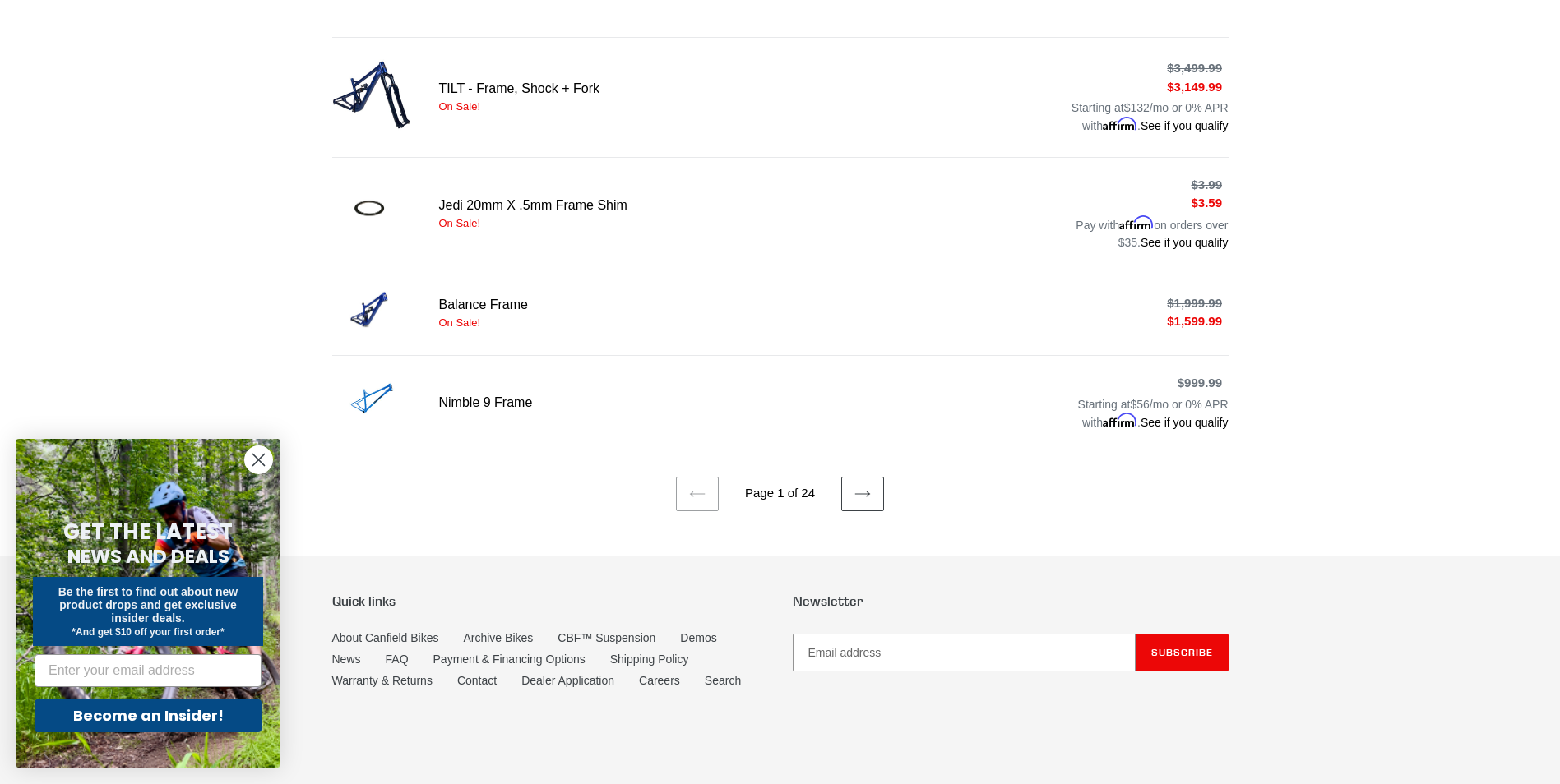
scroll to position [1040, 0]
